Goal: Transaction & Acquisition: Purchase product/service

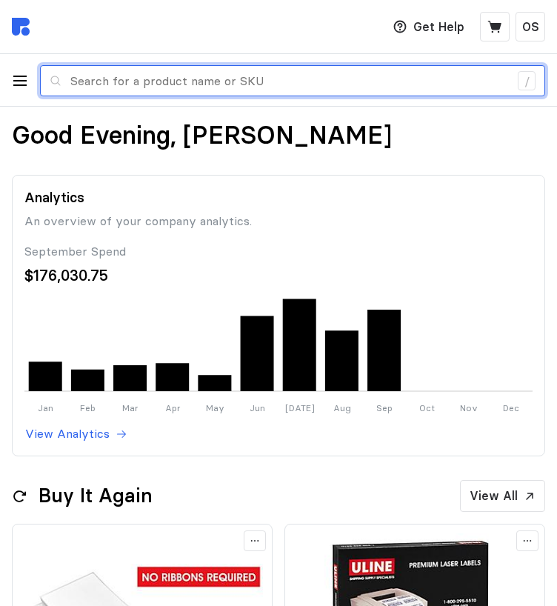
click at [226, 81] on input "text" at bounding box center [289, 81] width 439 height 30
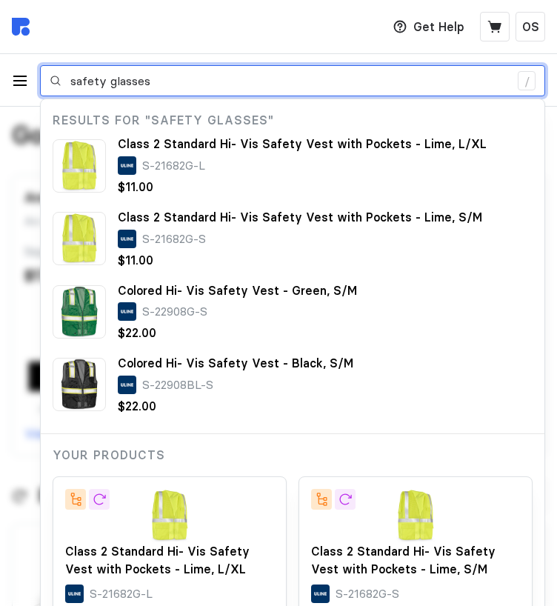
type input "safety glasses"
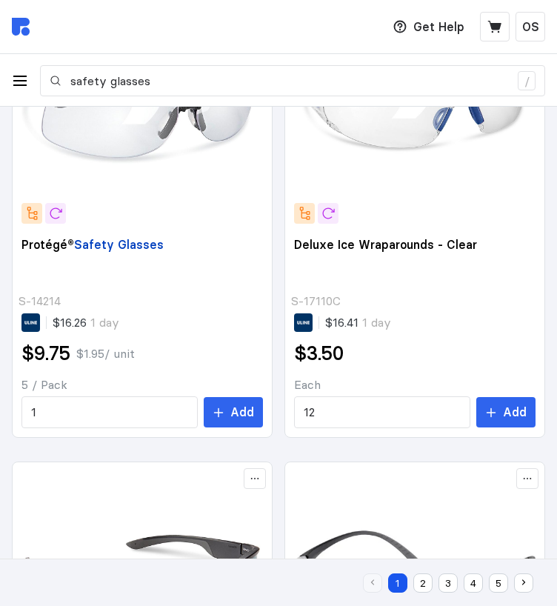
scroll to position [938, 0]
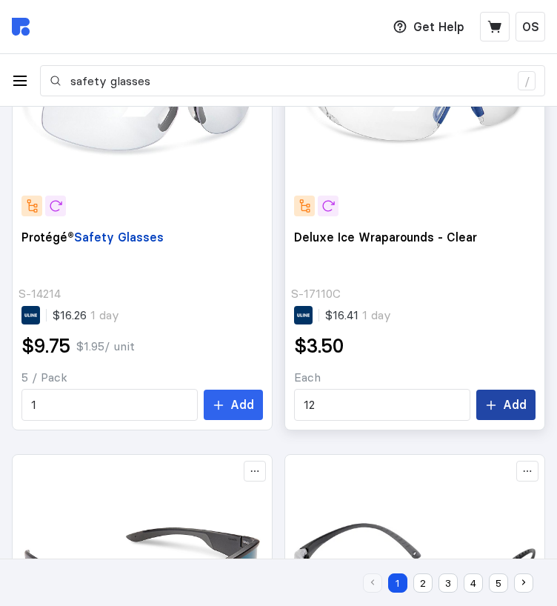
click at [497, 407] on icon at bounding box center [492, 406] width 12 height 12
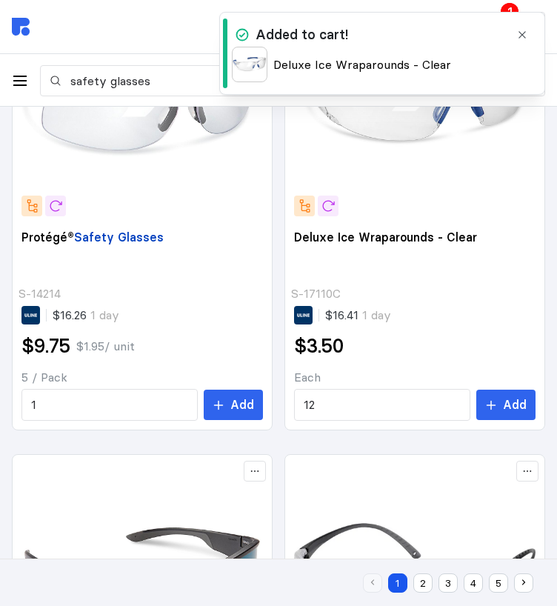
click at [526, 36] on icon "button" at bounding box center [523, 35] width 12 height 12
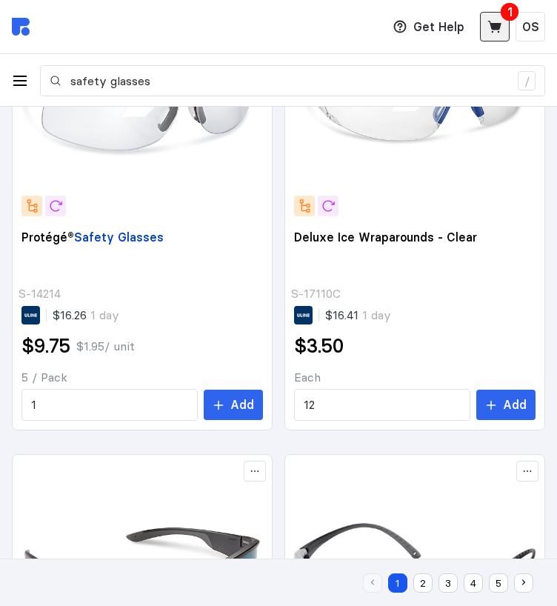
click at [493, 25] on icon at bounding box center [495, 27] width 13 height 12
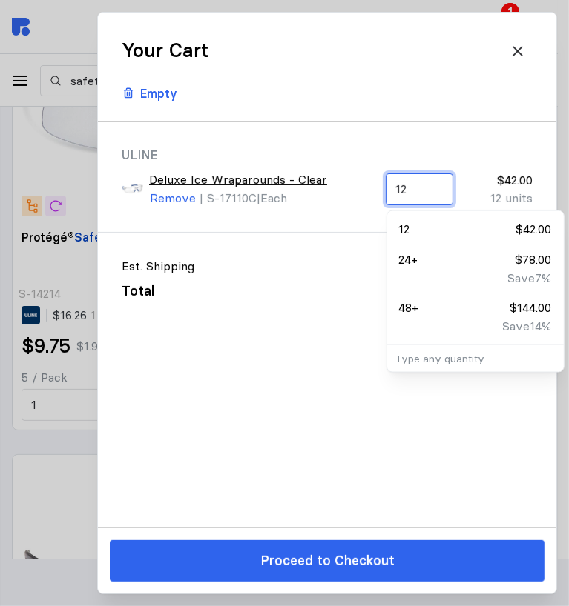
drag, startPoint x: 443, startPoint y: 181, endPoint x: 386, endPoint y: 178, distance: 56.4
click at [386, 178] on div "12" at bounding box center [418, 189] width 67 height 32
click at [368, 225] on div "Uline Deluxe Ice Wraparounds - Clear Remove | S-17110C | Each 12 $42.00 12 units" at bounding box center [327, 177] width 458 height 110
drag, startPoint x: 416, startPoint y: 187, endPoint x: 385, endPoint y: 188, distance: 30.4
click at [385, 188] on div "12" at bounding box center [418, 189] width 67 height 32
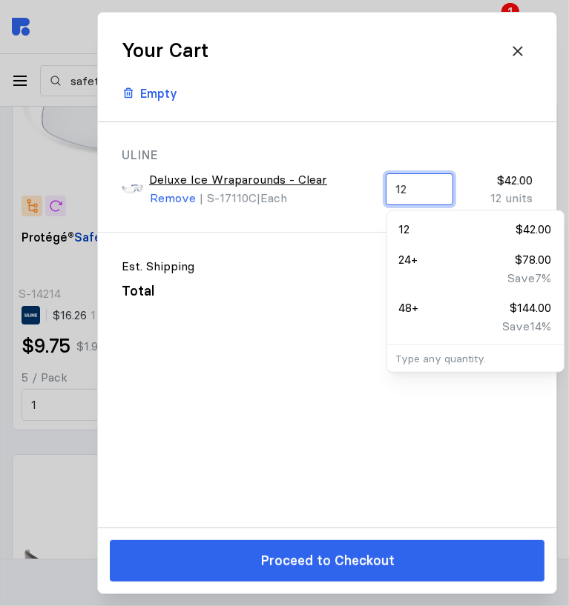
type input "1"
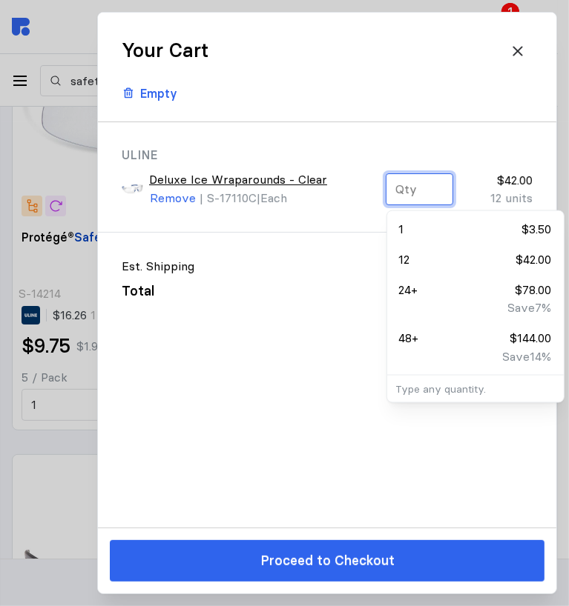
type input "2"
type input "12"
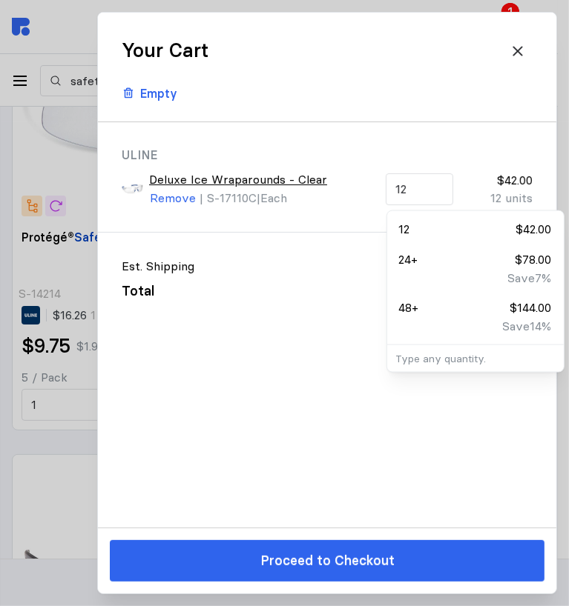
click at [300, 318] on div "Est. Shipping $15.52 Total $57.52" at bounding box center [327, 279] width 458 height 92
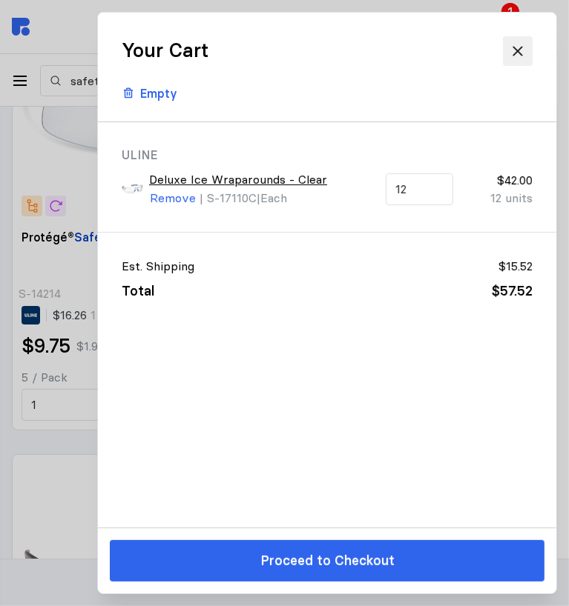
click at [516, 49] on icon at bounding box center [517, 51] width 10 height 10
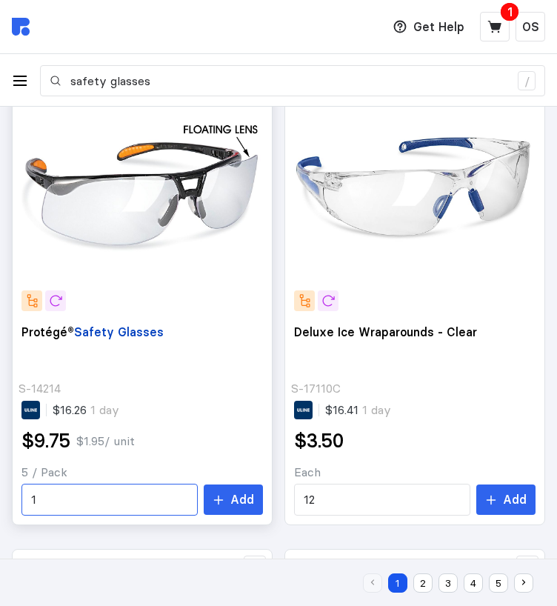
scroll to position [840, 0]
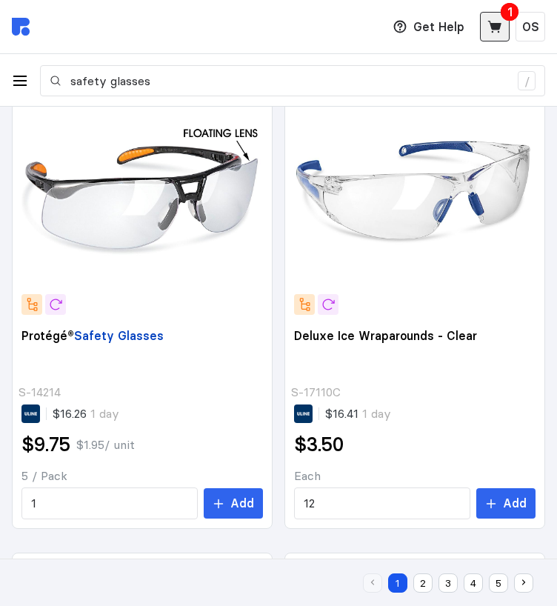
click at [488, 24] on icon at bounding box center [495, 26] width 15 height 15
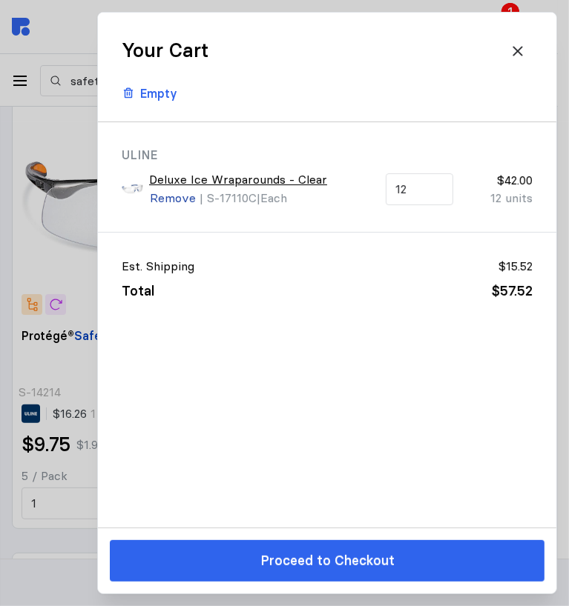
click at [169, 193] on p "Remove" at bounding box center [173, 198] width 46 height 19
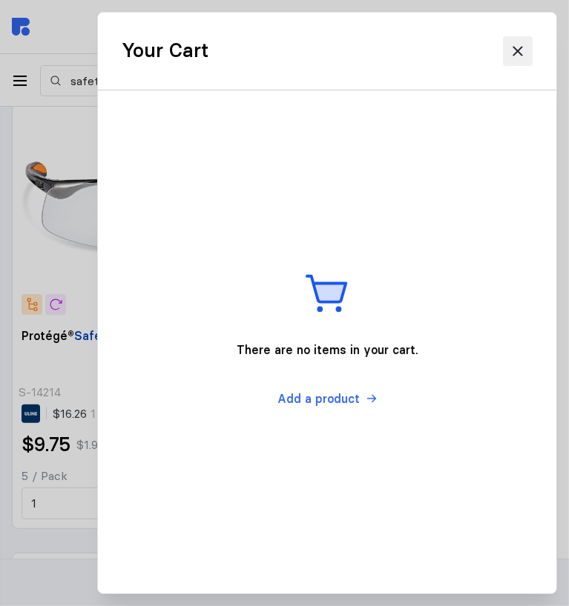
click at [523, 53] on icon at bounding box center [517, 51] width 15 height 15
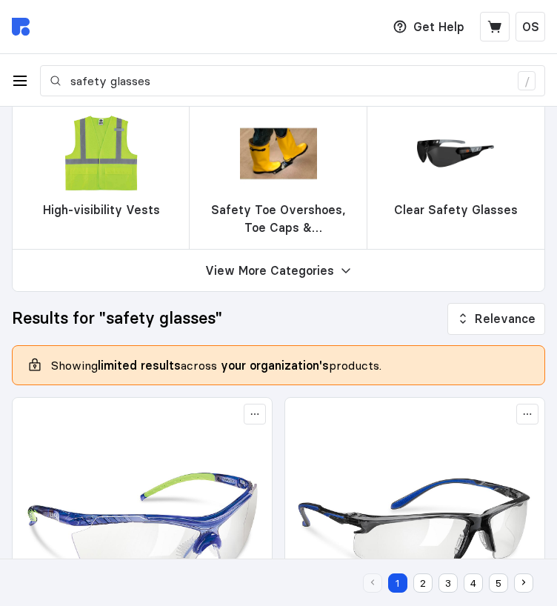
scroll to position [0, 0]
